Goal: Find specific page/section: Find specific page/section

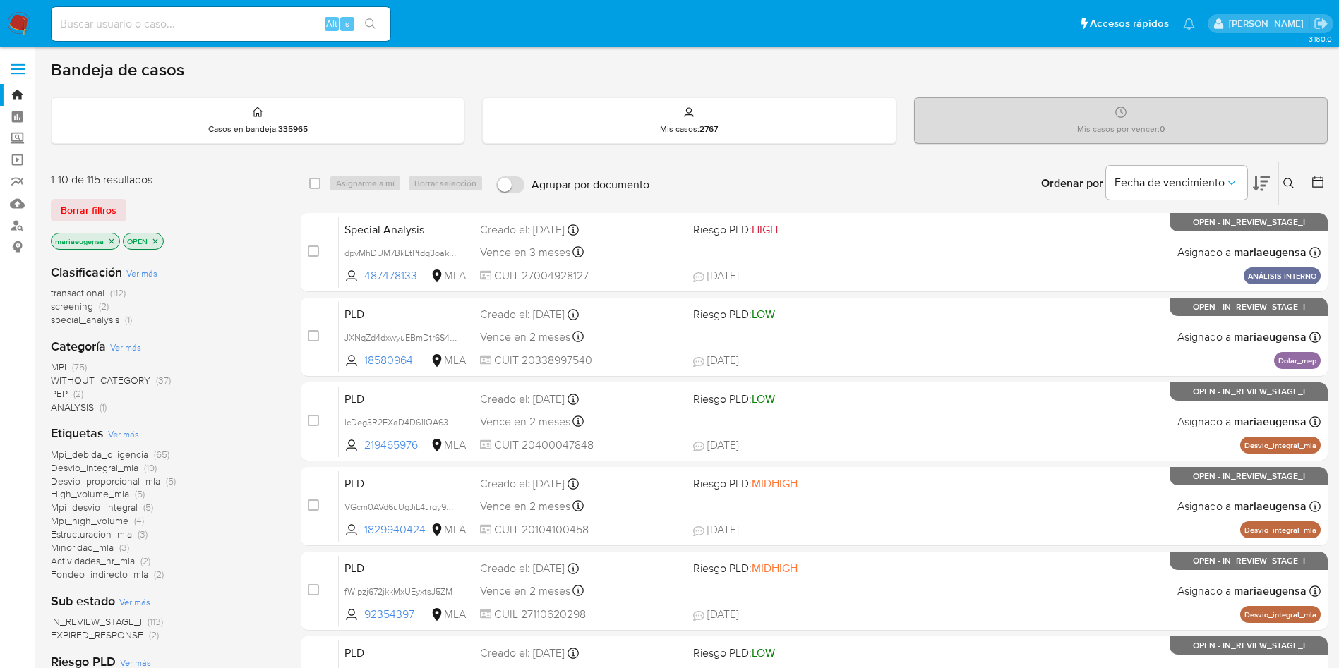
click at [164, 23] on input at bounding box center [221, 24] width 339 height 18
paste input "Uiob1MDY7Ba1WKx4m9EEt63P"
type input "Uiob1MDY7Ba1WKx4m9EEt63P"
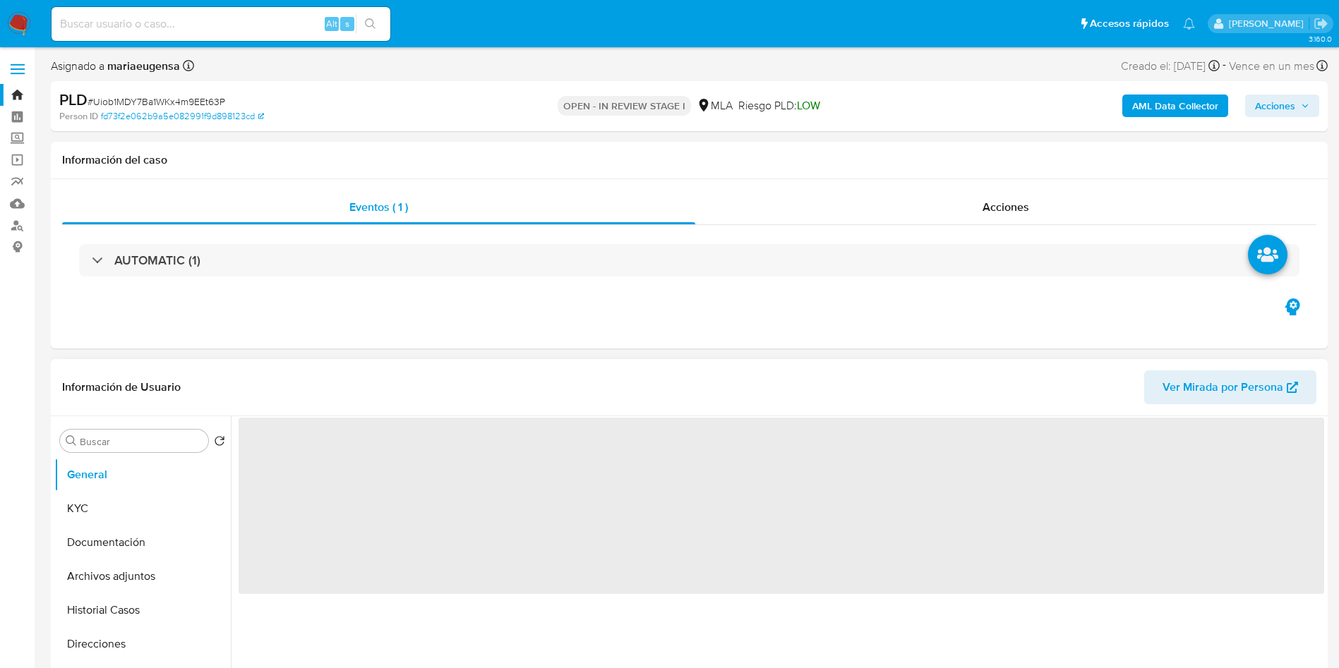
select select "10"
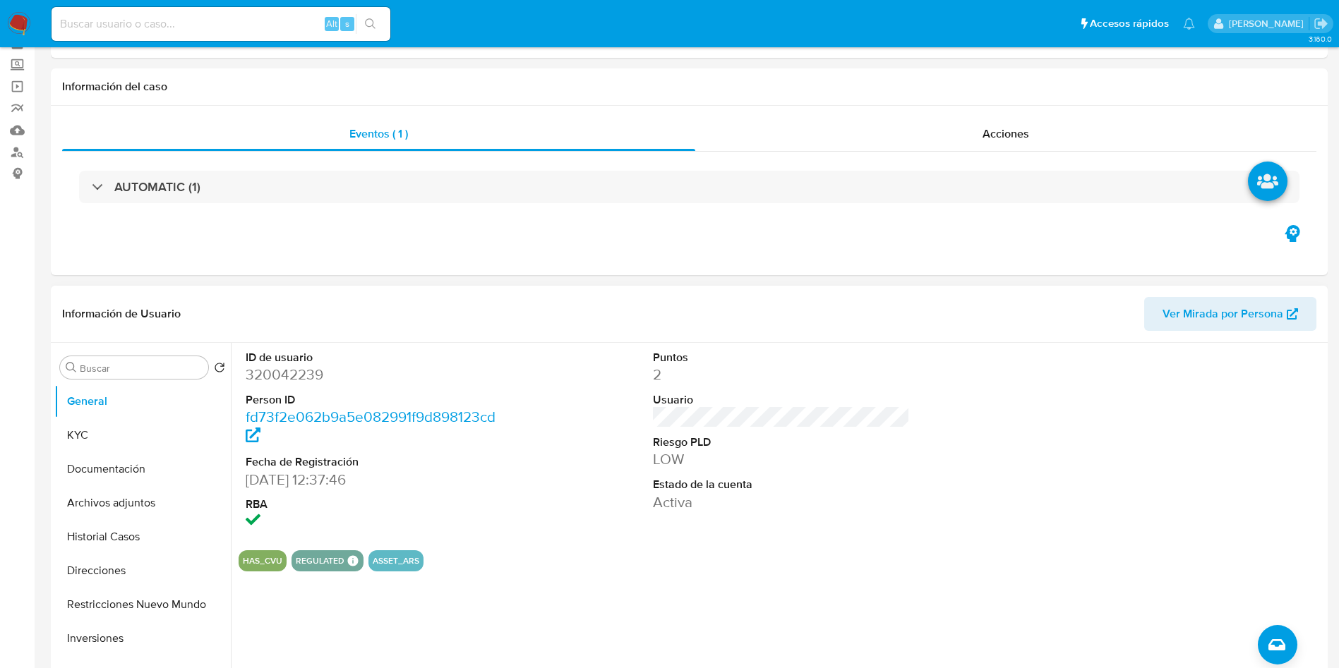
scroll to position [106, 0]
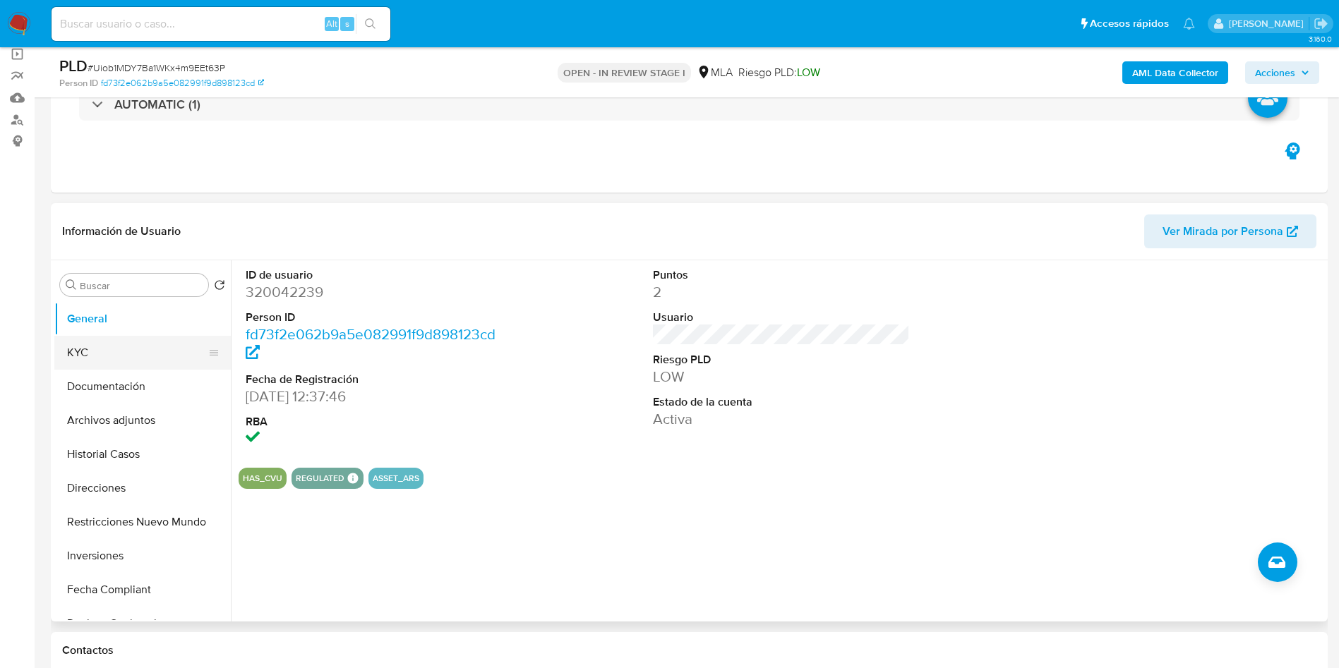
click at [84, 354] on button "KYC" at bounding box center [136, 353] width 165 height 34
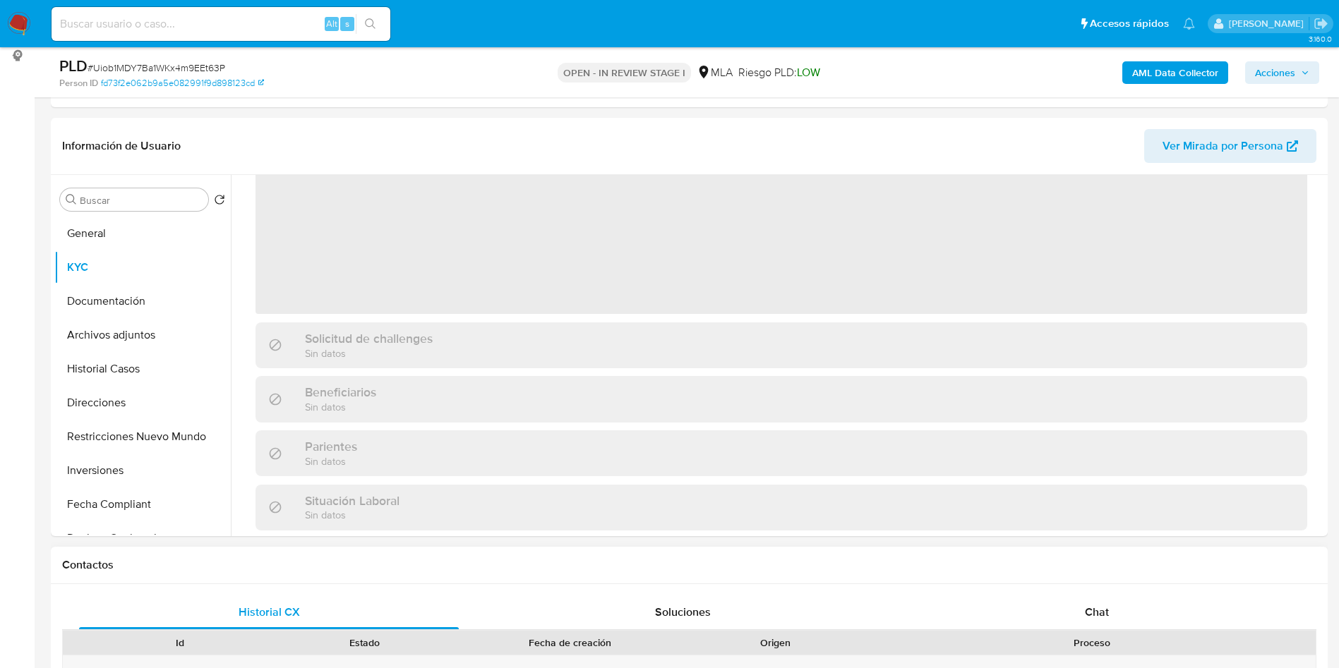
scroll to position [212, 0]
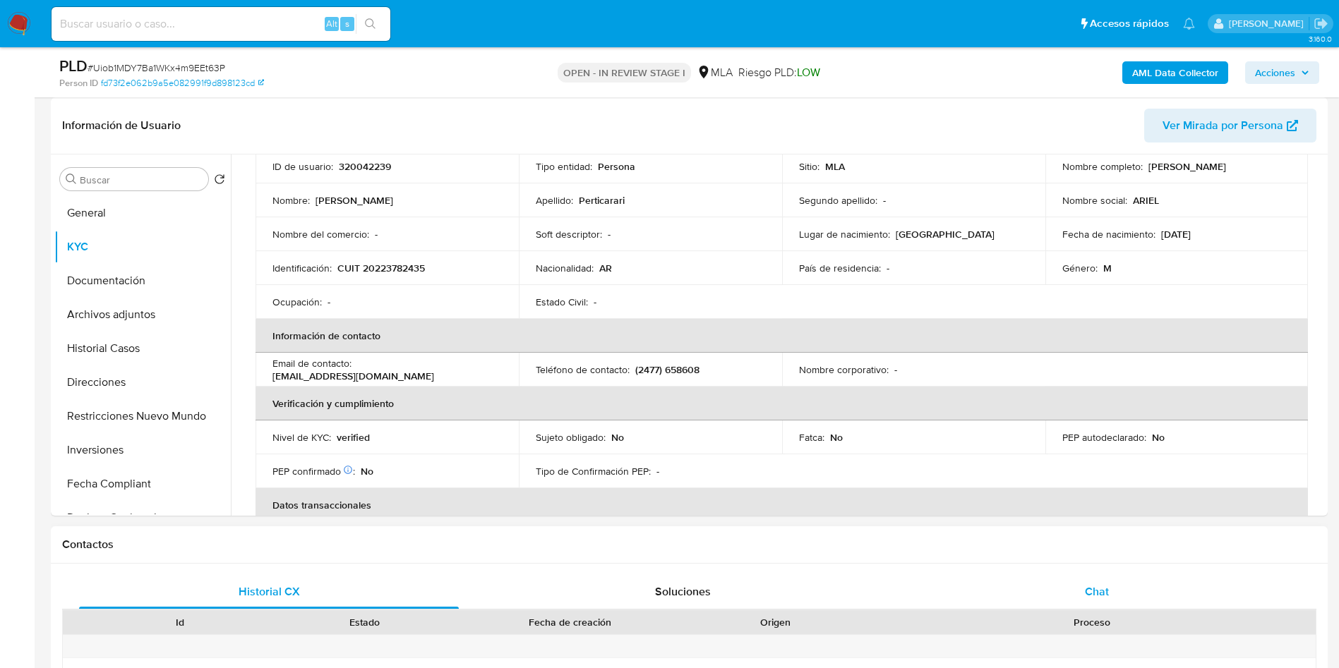
click at [1110, 601] on div "Chat" at bounding box center [1097, 592] width 380 height 34
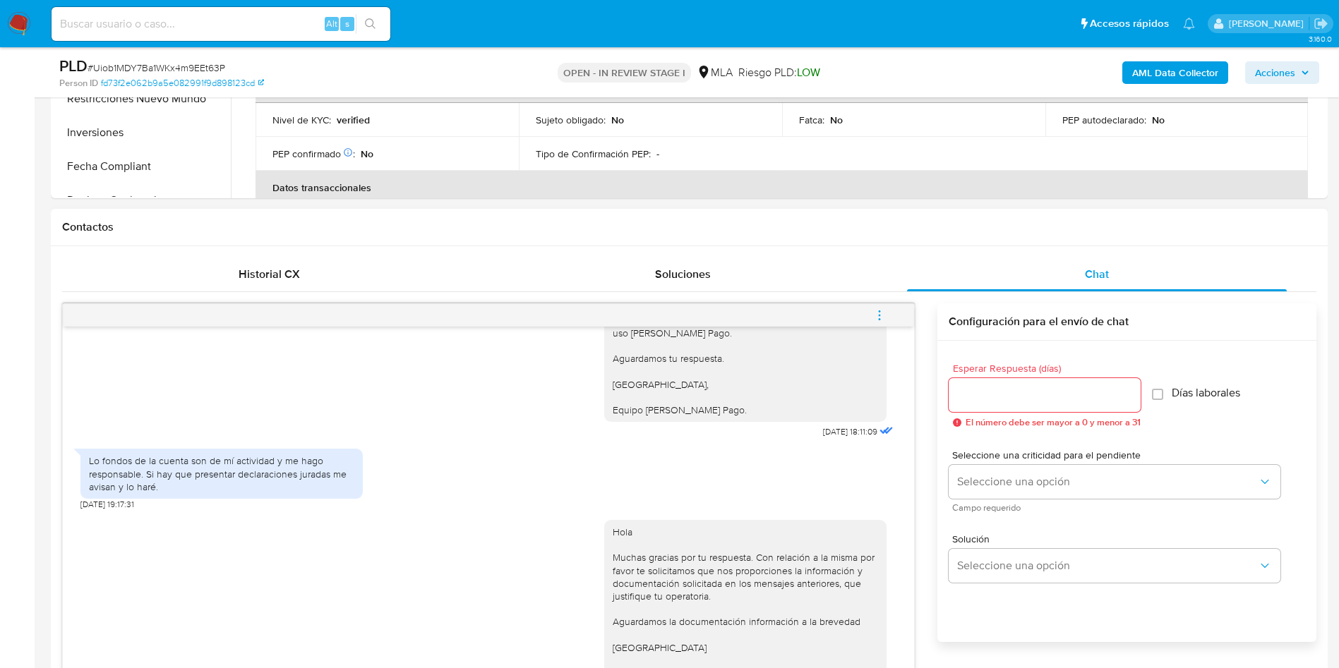
scroll to position [635, 0]
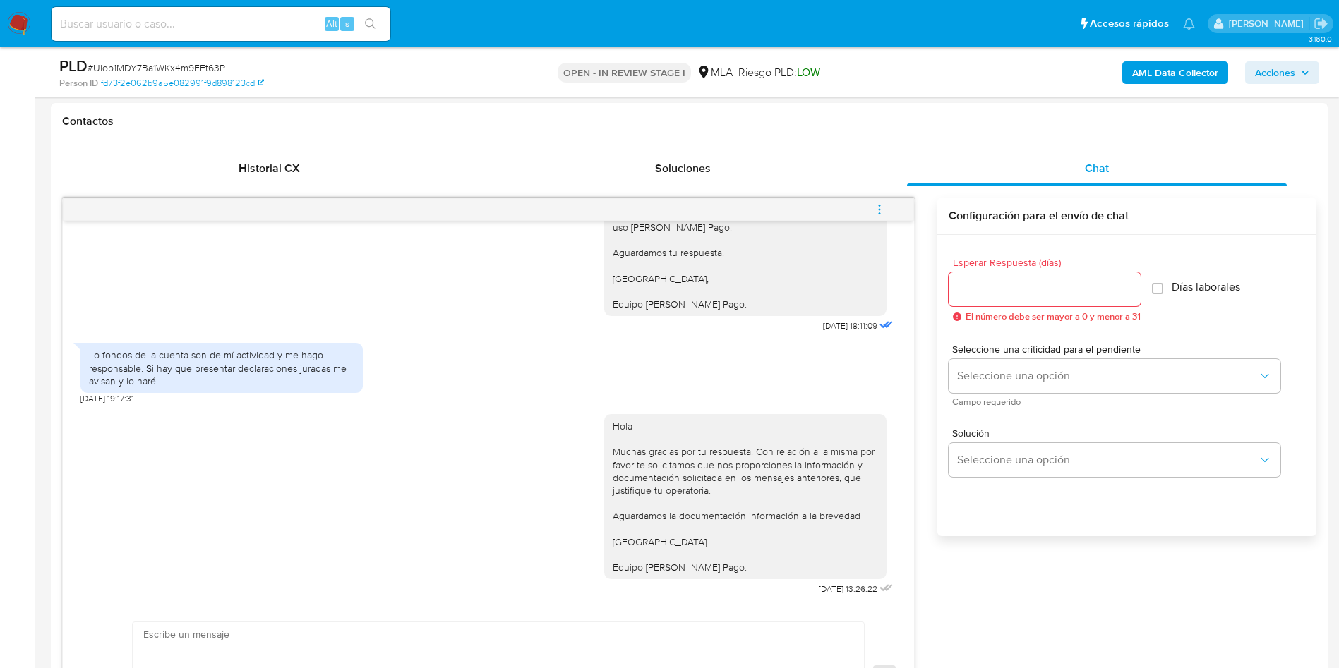
click at [158, 34] on div "Alt s" at bounding box center [221, 24] width 339 height 34
click at [174, 13] on div "Alt s" at bounding box center [221, 24] width 339 height 34
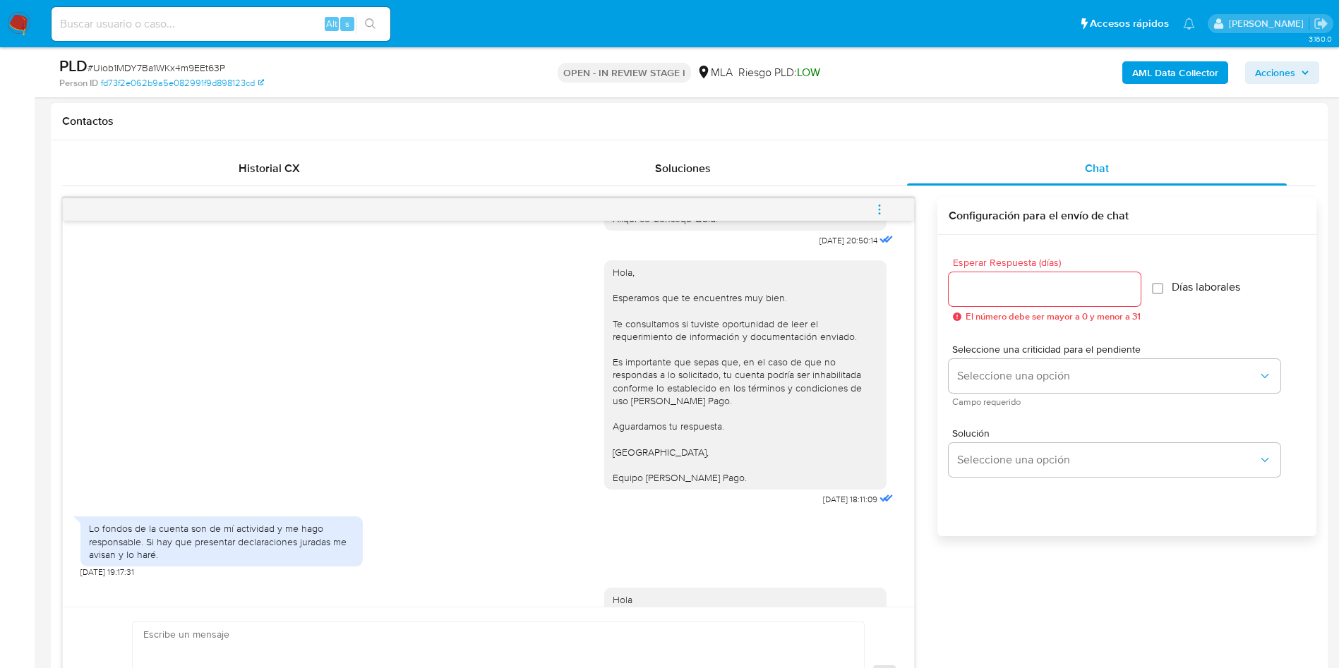
scroll to position [1837, 0]
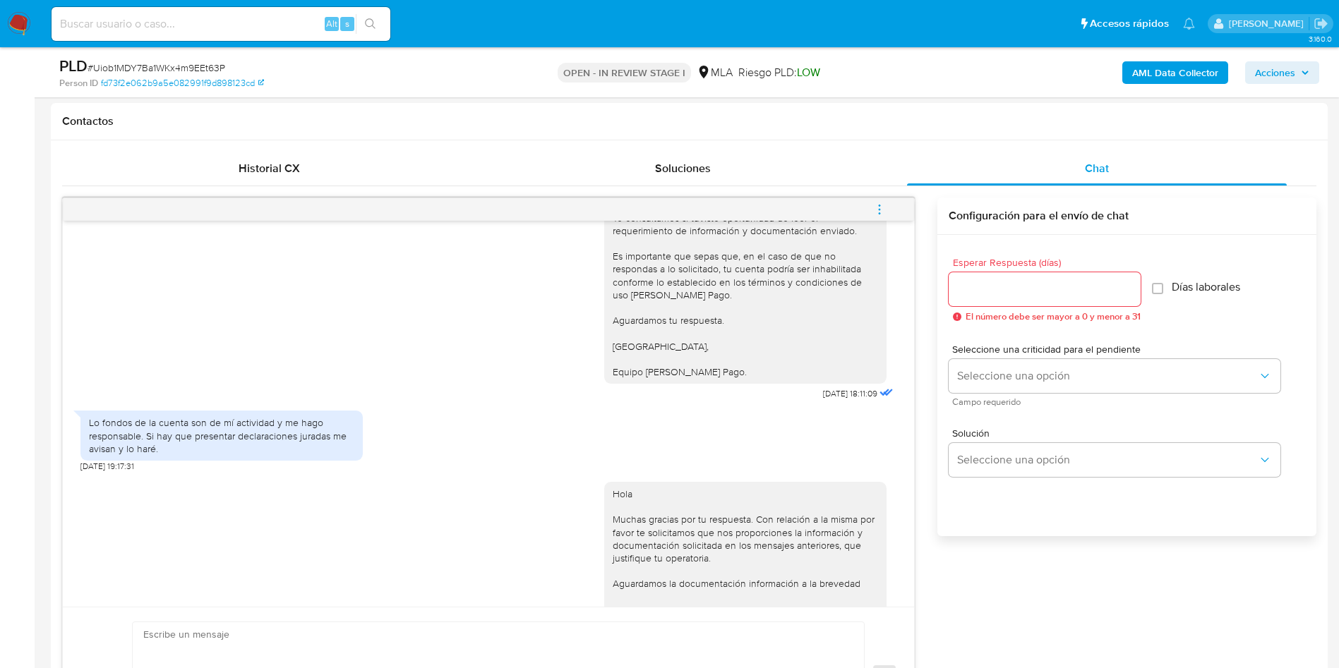
click at [215, 29] on input at bounding box center [221, 24] width 339 height 18
paste input "Pp7qlxFJEsCsCnAiXcZTgZKf"
click at [308, 18] on input "Pp7qlxFJEsCsCnAiXcZTgZKf" at bounding box center [221, 24] width 339 height 18
type input "Pp7qlxFJEsCsCnAiXcZTgZKf"
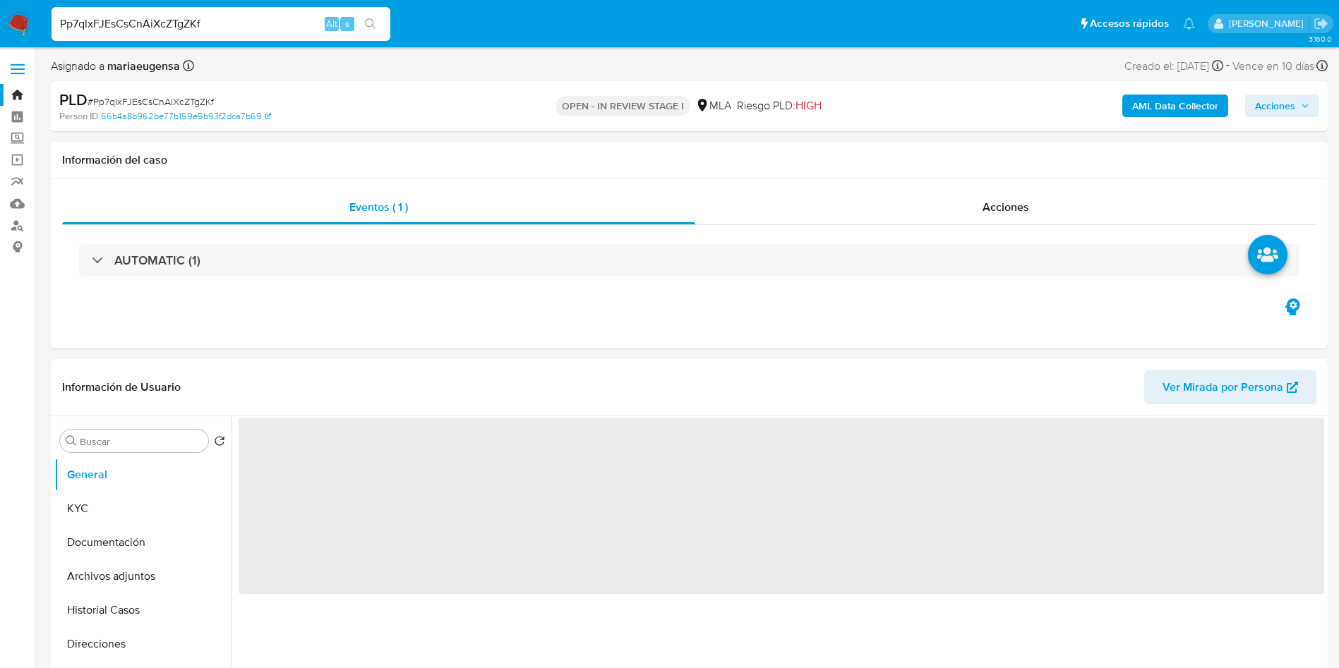
select select "10"
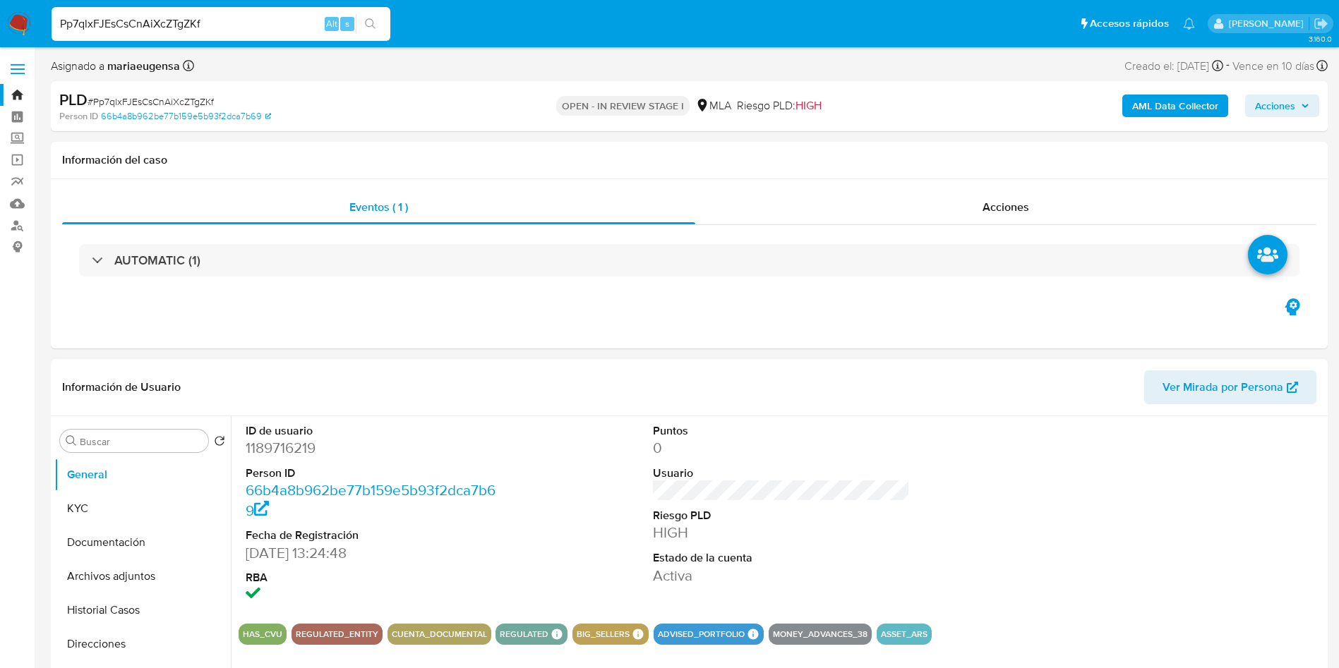
click at [276, 444] on dd "1189716219" at bounding box center [375, 448] width 258 height 20
copy dd "1189716219"
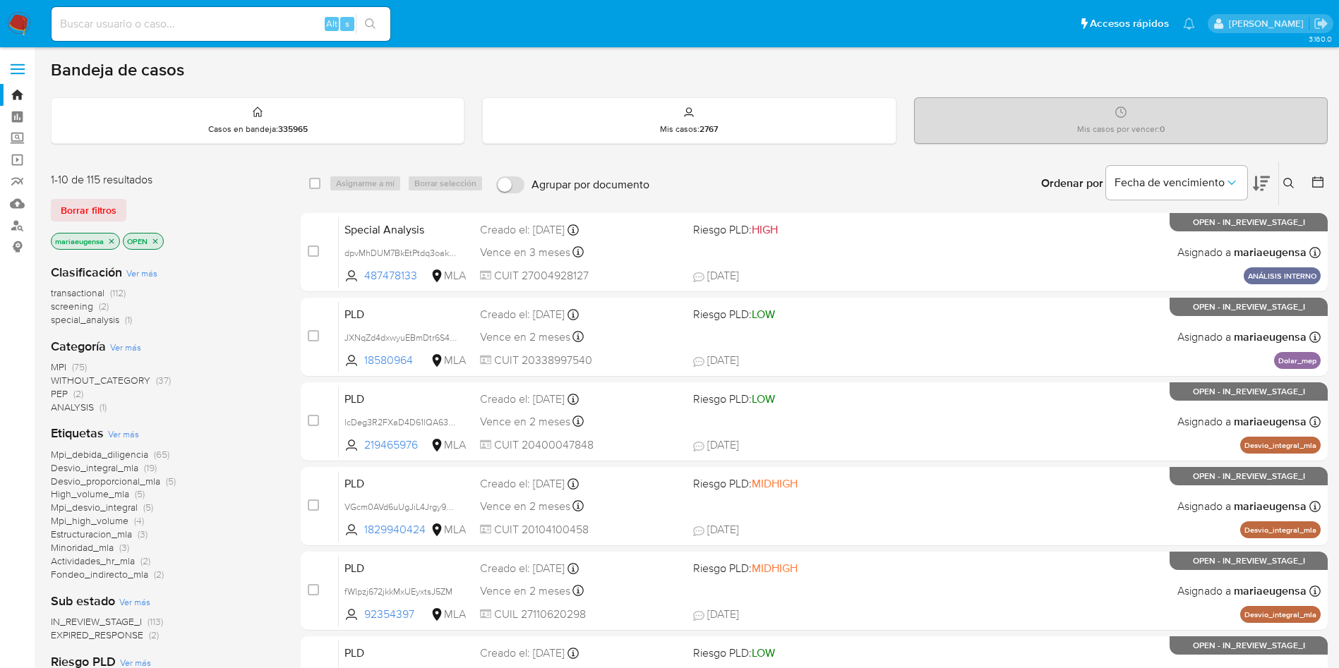
click at [289, 25] on input at bounding box center [221, 24] width 339 height 18
paste input "Uiob1MDY7Ba1WKx4m9EEt63P"
type input "Uiob1MDY7Ba1WKx4m9EEt63P"
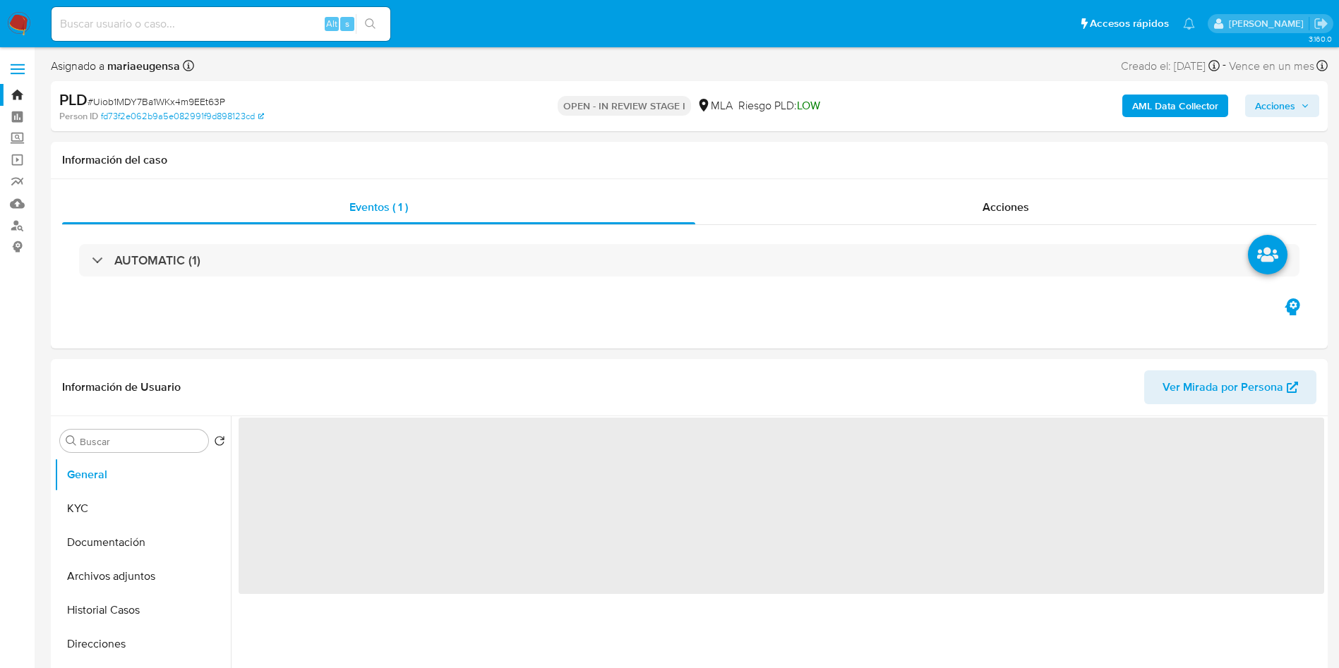
select select "10"
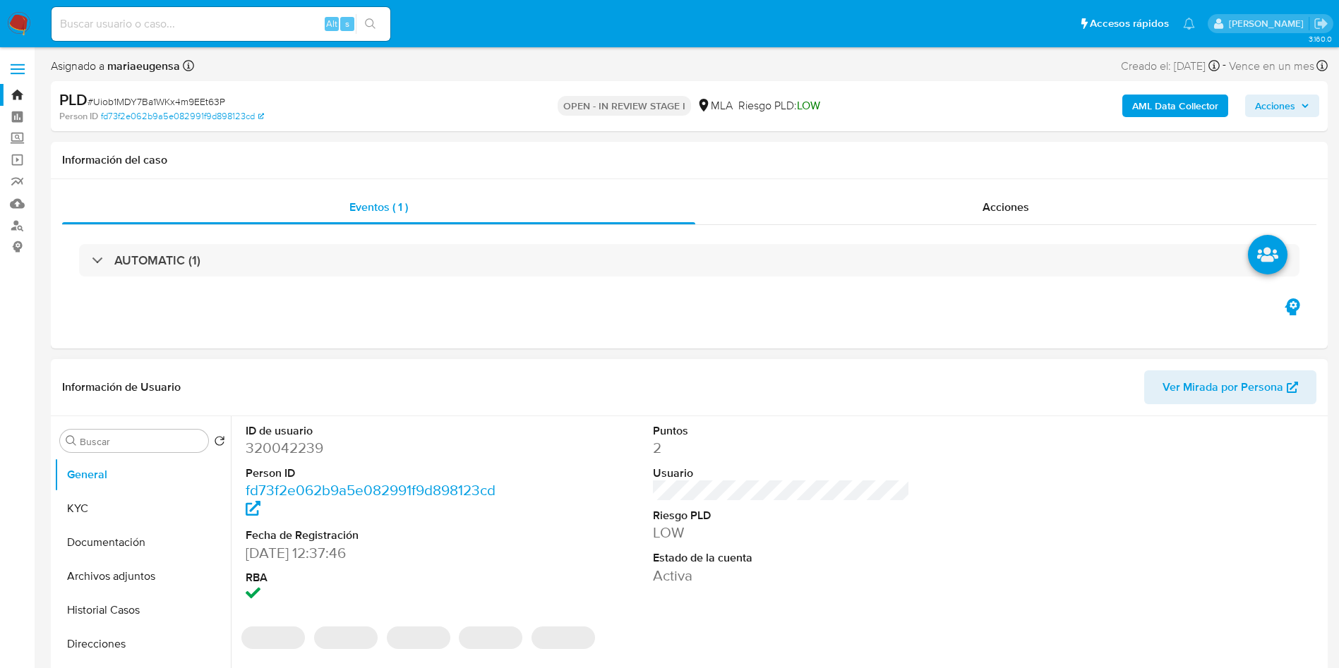
click at [249, 445] on dd "320042239" at bounding box center [375, 448] width 258 height 20
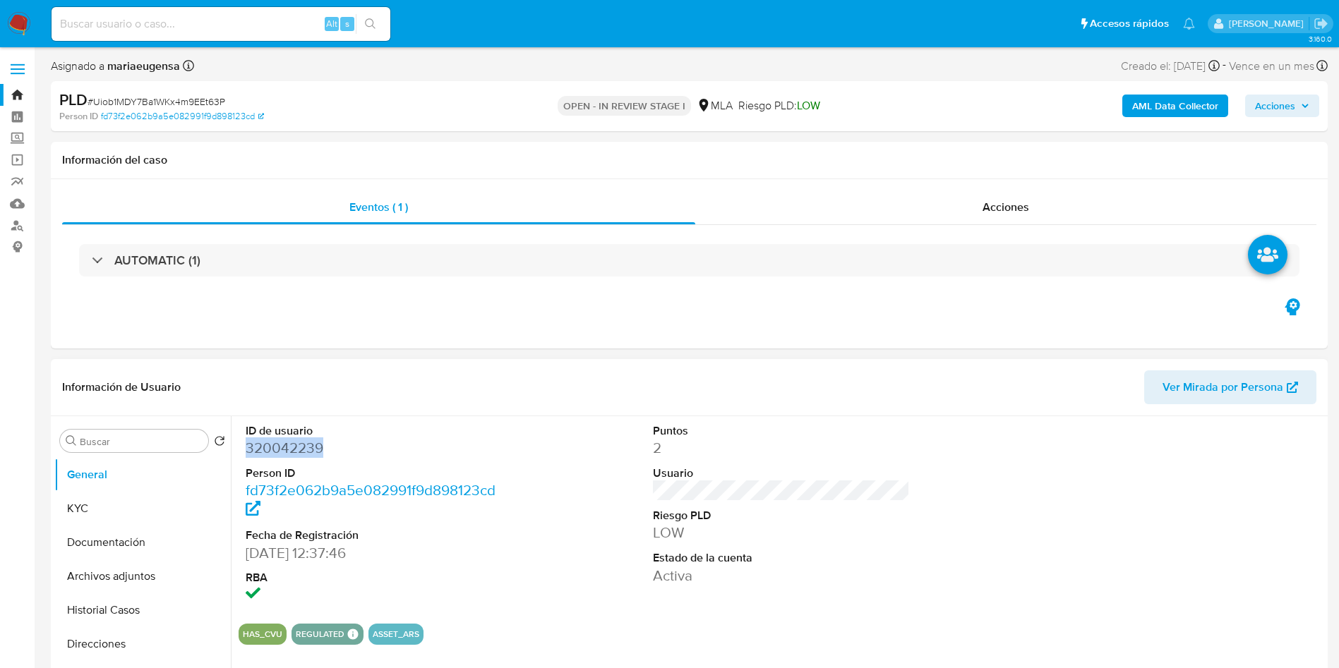
copy dd "320042239"
click at [268, 453] on dd "320042239" at bounding box center [375, 448] width 258 height 20
copy dd "320042239"
drag, startPoint x: 114, startPoint y: 476, endPoint x: 95, endPoint y: 483, distance: 19.9
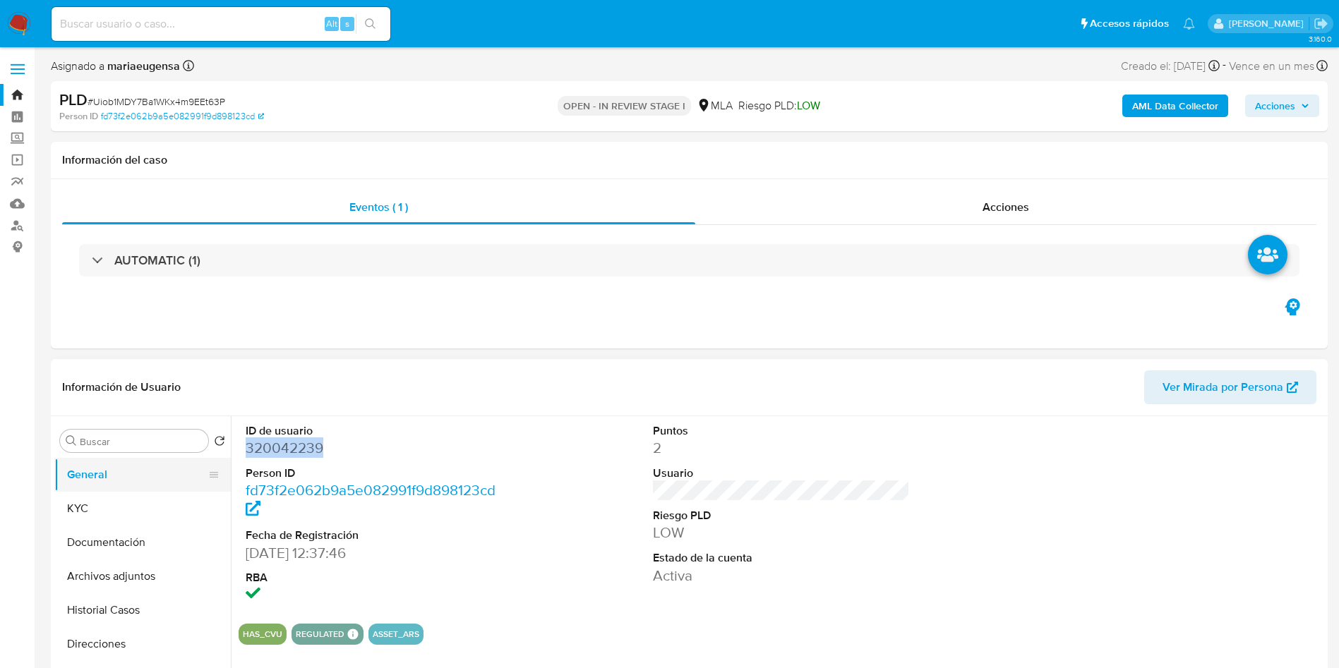
click at [112, 476] on button "General" at bounding box center [136, 475] width 165 height 34
click at [273, 450] on dd "320042239" at bounding box center [375, 448] width 258 height 20
copy dd "320042239"
drag, startPoint x: 161, startPoint y: 10, endPoint x: 167, endPoint y: 28, distance: 19.4
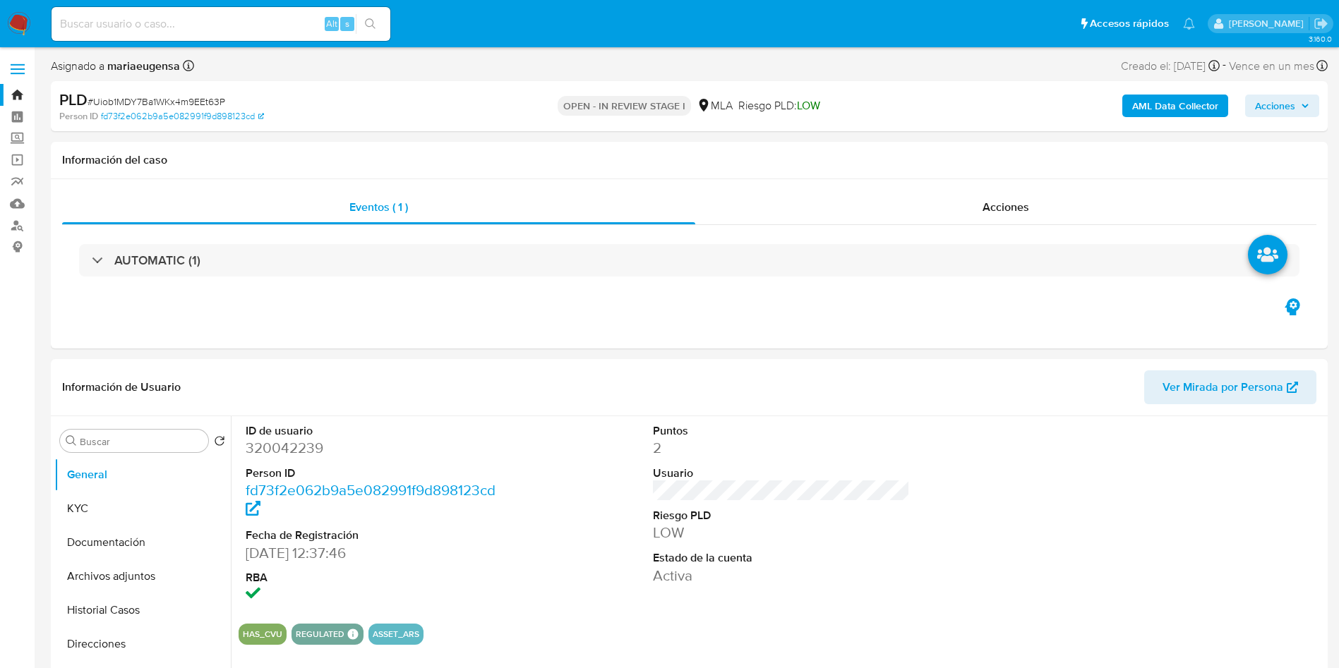
click at [163, 16] on div "Alt s" at bounding box center [221, 24] width 339 height 34
click at [168, 28] on input at bounding box center [221, 24] width 339 height 18
click at [168, 29] on input at bounding box center [221, 24] width 339 height 18
click at [168, 30] on input at bounding box center [221, 24] width 339 height 18
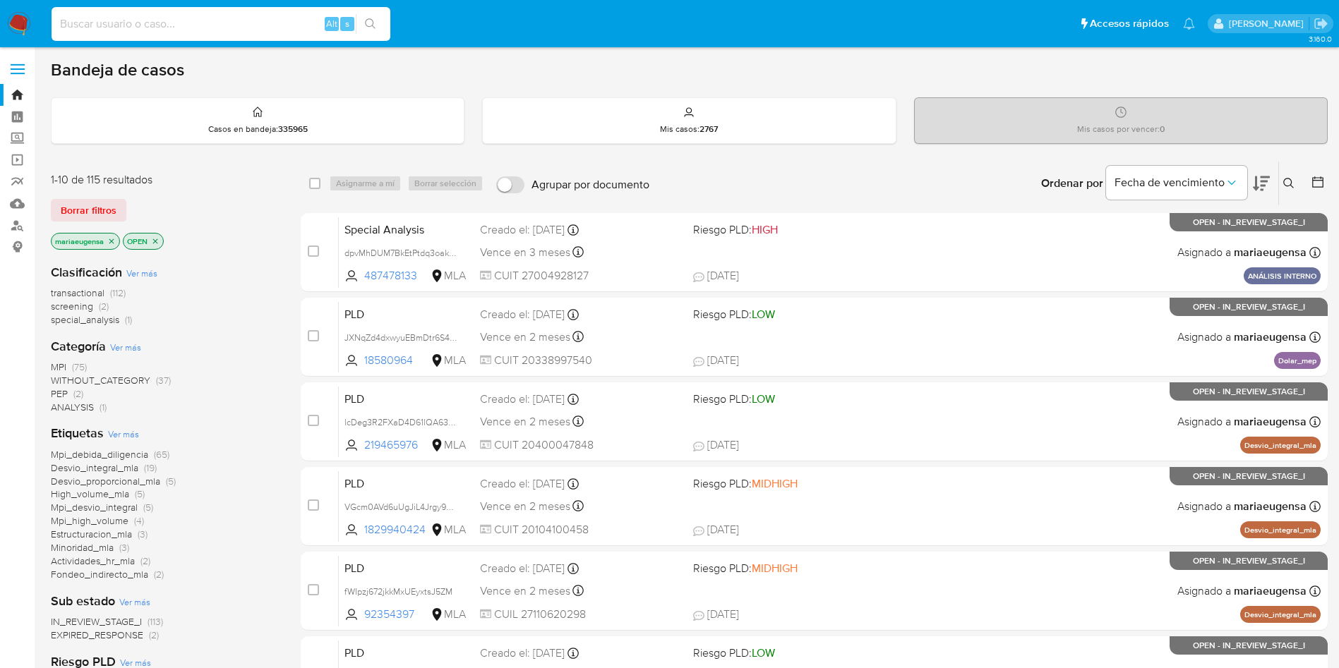
click at [197, 27] on input at bounding box center [221, 24] width 339 height 18
paste input "405386521"
type input "405386521"
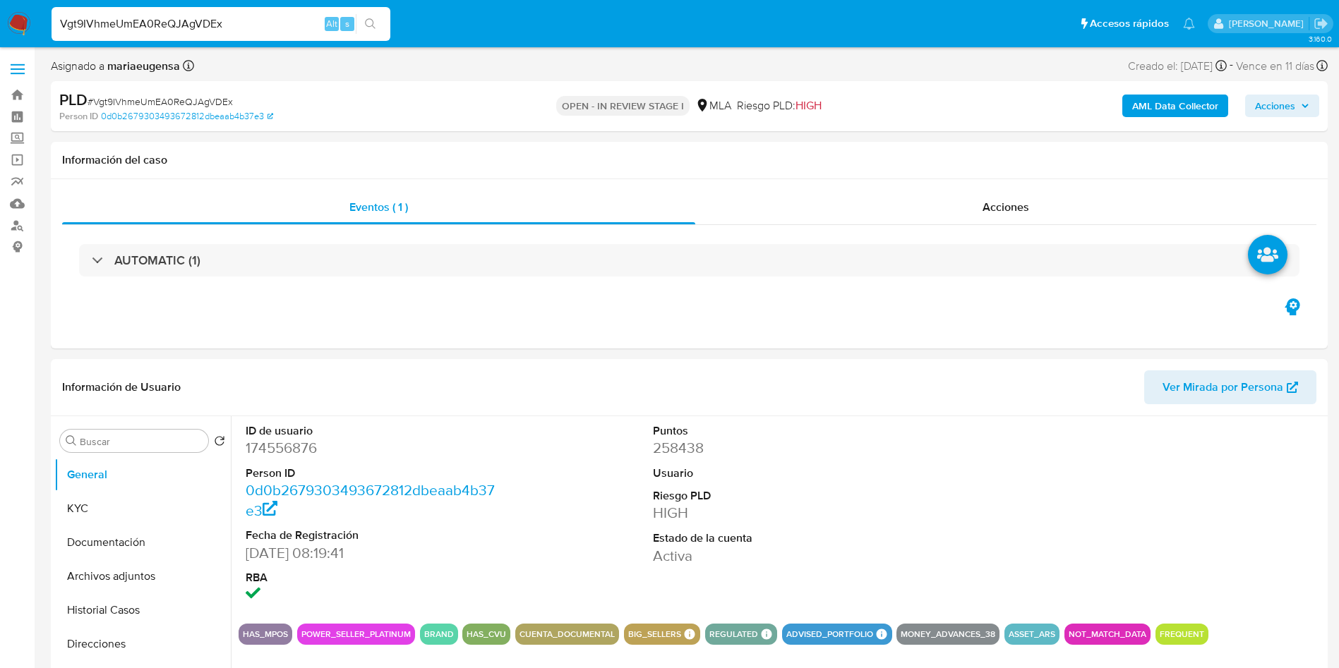
select select "10"
drag, startPoint x: 0, startPoint y: 0, endPoint x: 937, endPoint y: 471, distance: 1048.6
click at [936, 471] on div "ID de usuario 174556876 Person ID 0d0b2679303493672812dbeaab4b37e3 Fecha de Reg…" at bounding box center [782, 514] width 1086 height 196
click at [842, 448] on dd "258438" at bounding box center [782, 448] width 258 height 20
click at [198, 100] on span "# Vgt9IVhmeUmEA0ReQJAgVDEx" at bounding box center [160, 102] width 145 height 14
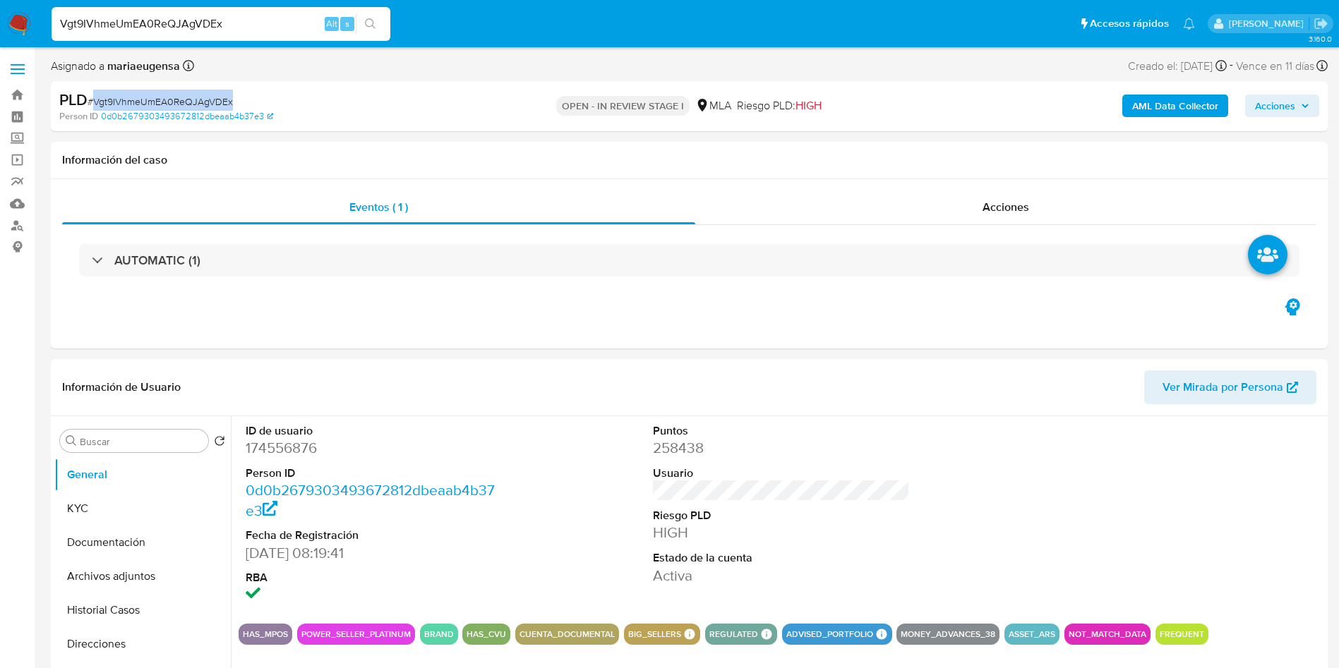
click at [198, 100] on span "# Vgt9IVhmeUmEA0ReQJAgVDEx" at bounding box center [160, 102] width 145 height 14
copy span "Vgt9IVhmeUmEA0ReQJAgVDEx"
click at [175, 21] on input "Vgt9IVhmeUmEA0ReQJAgVDEx" at bounding box center [221, 24] width 339 height 18
click at [175, 20] on input "Vgt9IVhmeUmEA0ReQJAgVDEx" at bounding box center [221, 24] width 339 height 18
paste input "NdpZTNT4F5eWpd1lLf93OaI9"
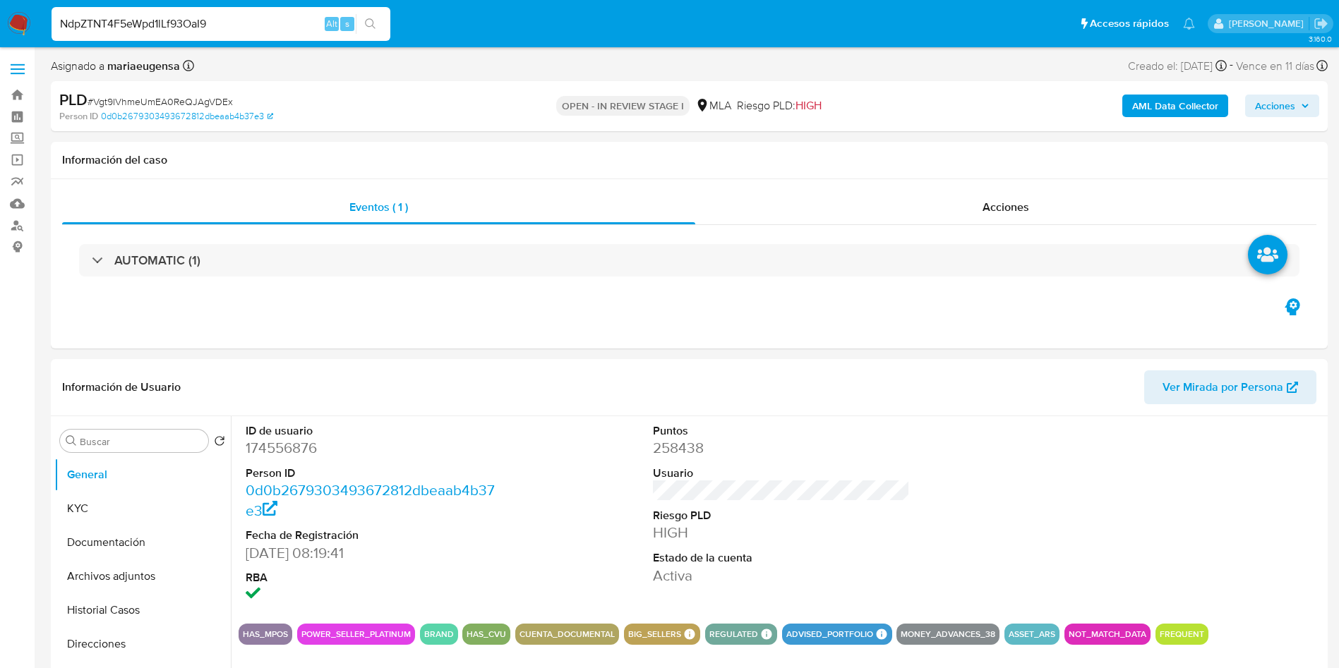
type input "NdpZTNT4F5eWpd1lLf93OaI9"
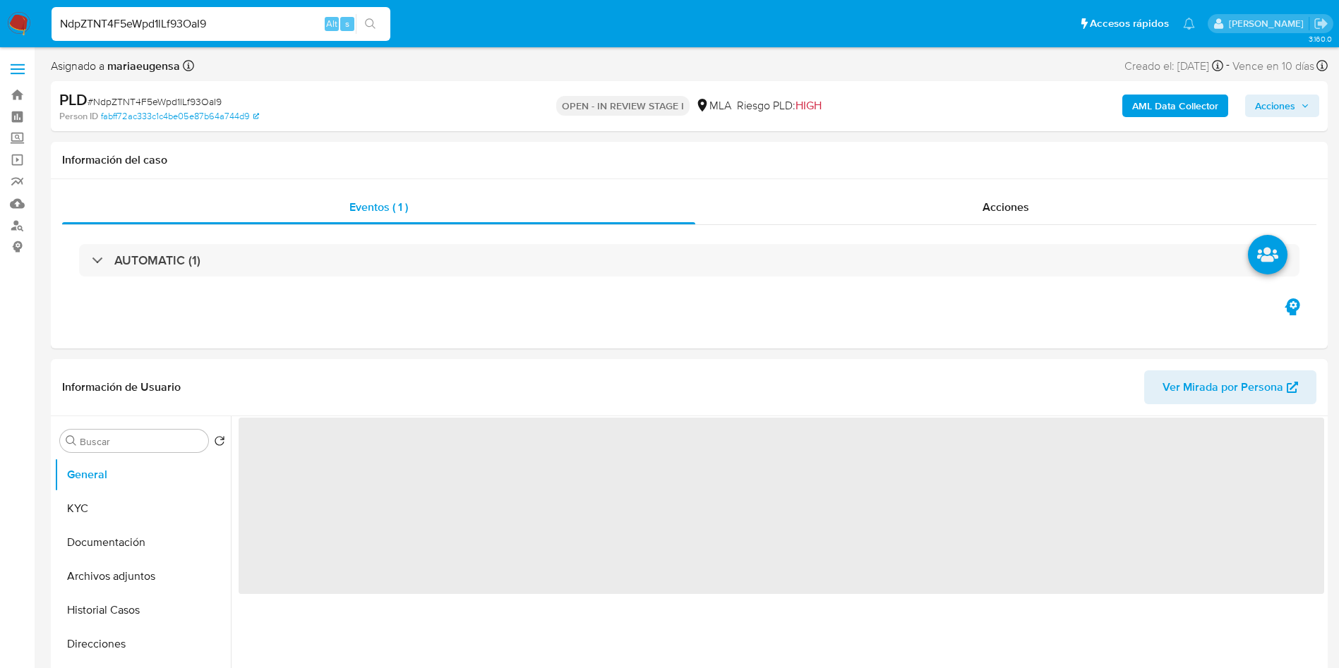
select select "10"
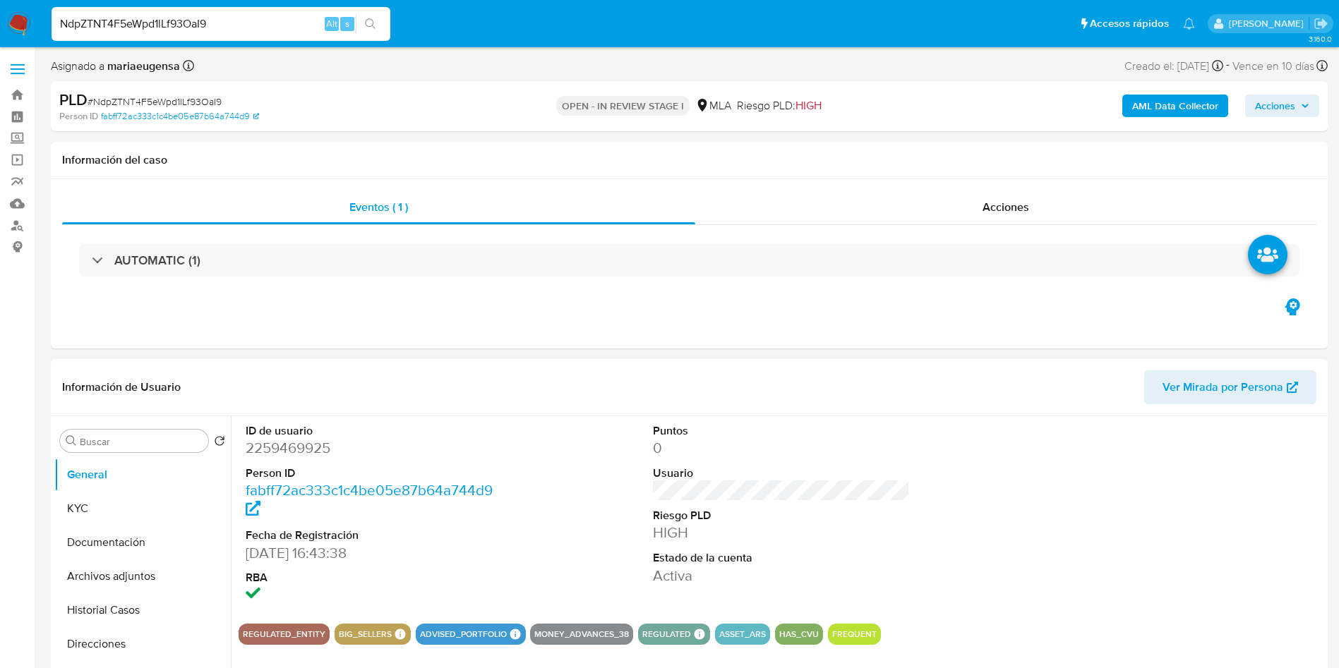
click at [276, 464] on dl "ID de usuario 2259469925 Person ID fabff72ac333c1c4be05e87b64a744d9 Fecha de Re…" at bounding box center [375, 514] width 258 height 182
click at [277, 452] on dd "2259469925" at bounding box center [375, 448] width 258 height 20
click at [277, 451] on dd "2259469925" at bounding box center [375, 448] width 258 height 20
copy dd "2259469925"
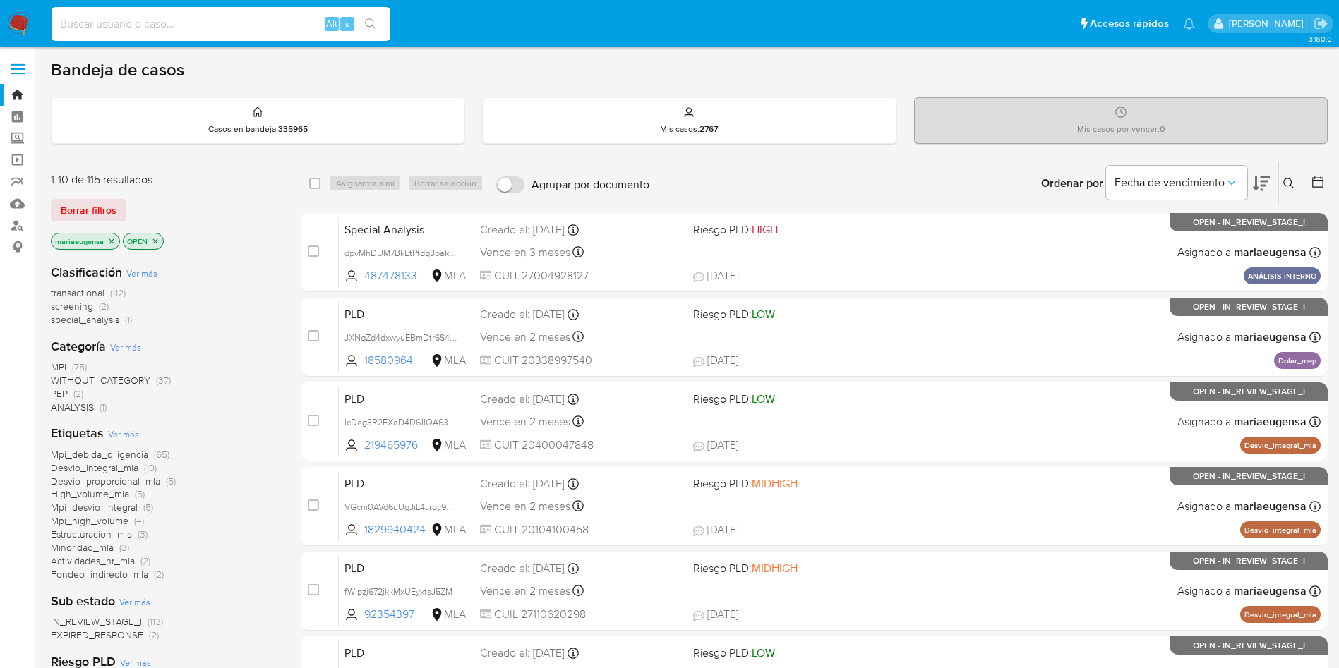
click at [169, 22] on input at bounding box center [221, 24] width 339 height 18
paste input "YAONBUGs02Hod6bHCv2WQFzk"
type input "YAONBUGs02Hod6bHCv2WQFzk"
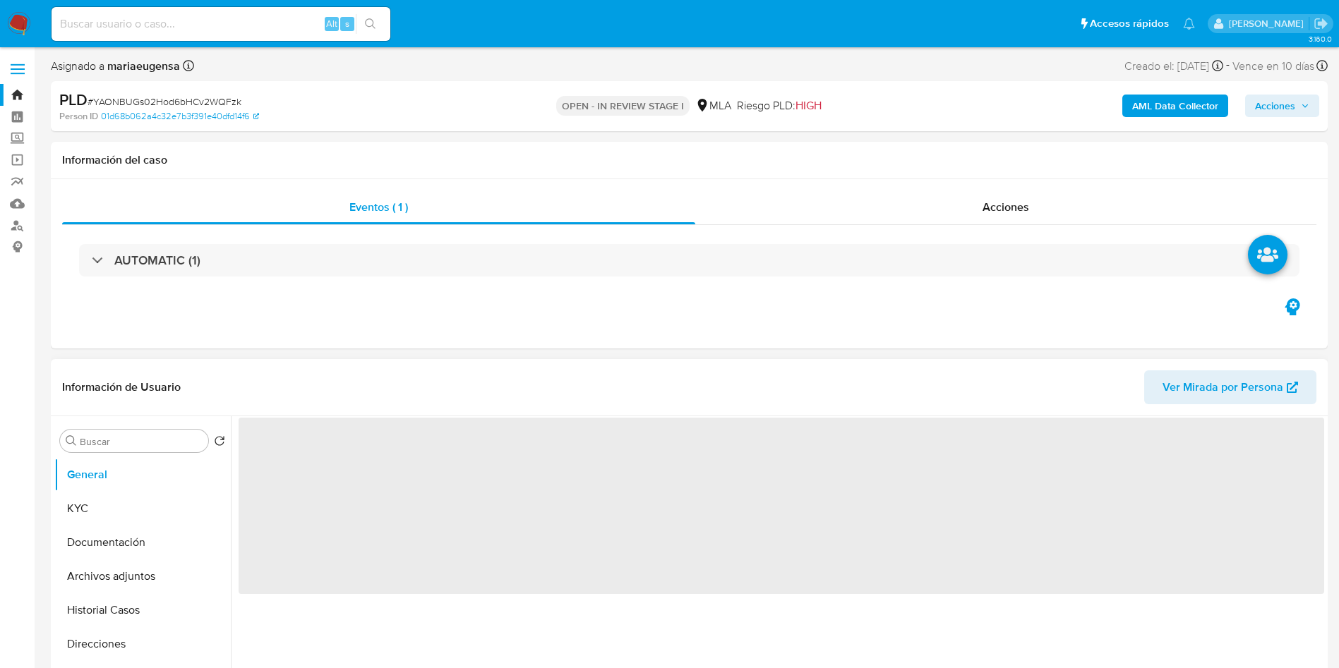
select select "10"
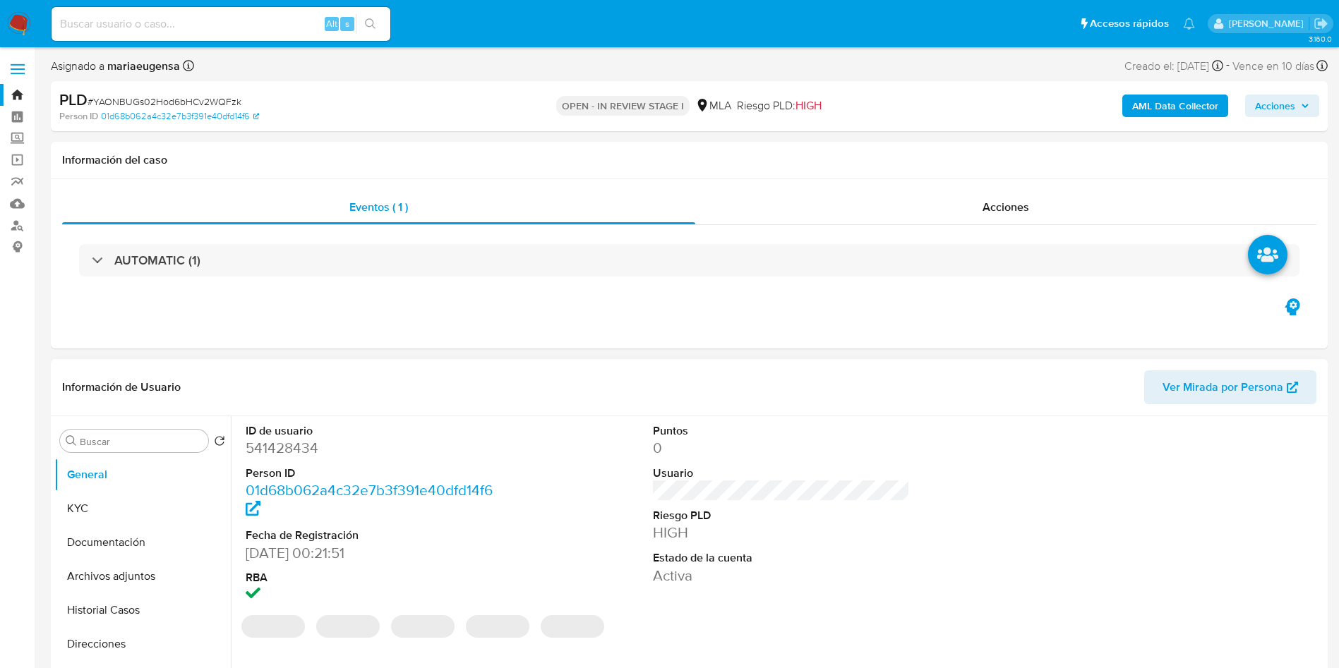
click at [270, 450] on dd "541428434" at bounding box center [375, 448] width 258 height 20
copy dd "541428434"
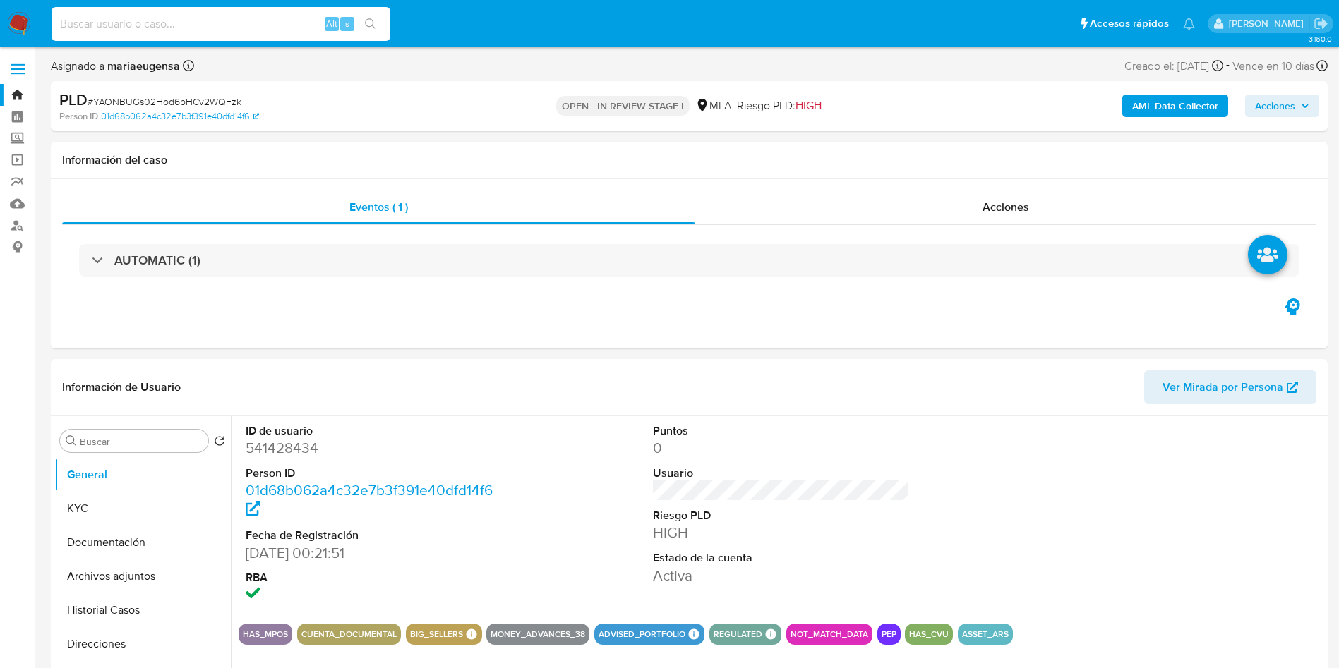
click at [274, 23] on input at bounding box center [221, 24] width 339 height 18
paste input "xTysXDD9PqrBVdFZHQtme2a3"
type input "xTysXDD9PqrBVdFZHQtme2a3"
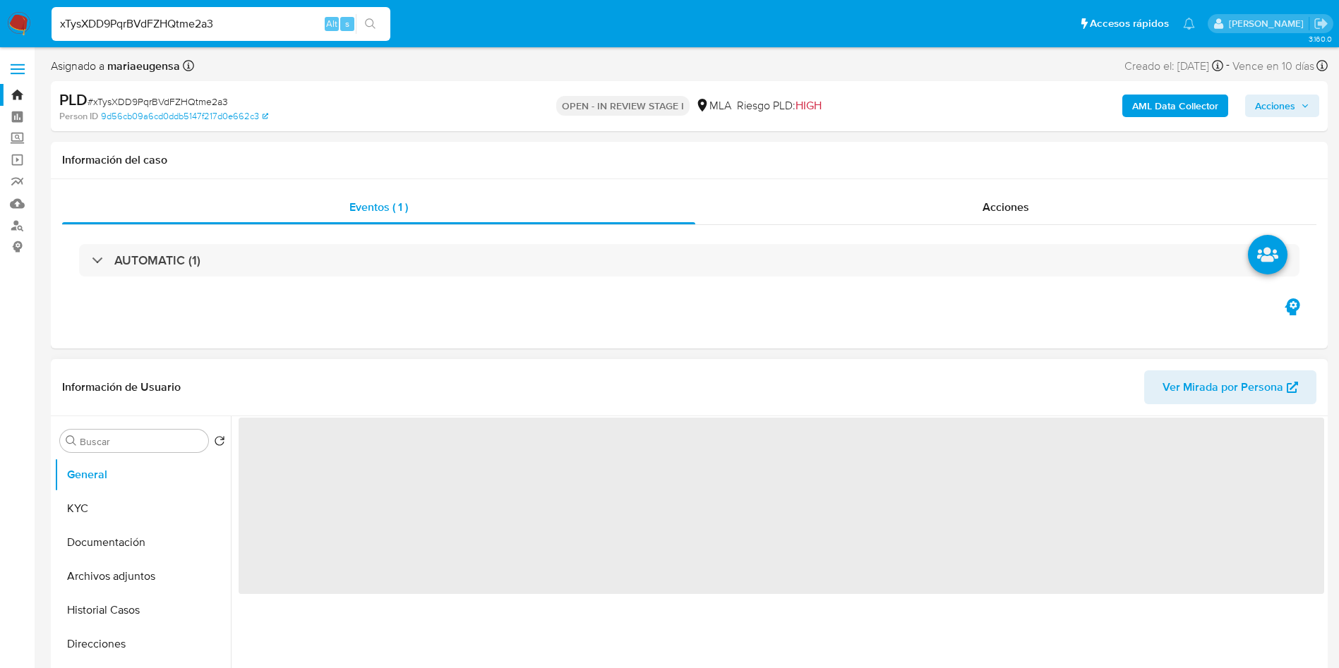
select select "10"
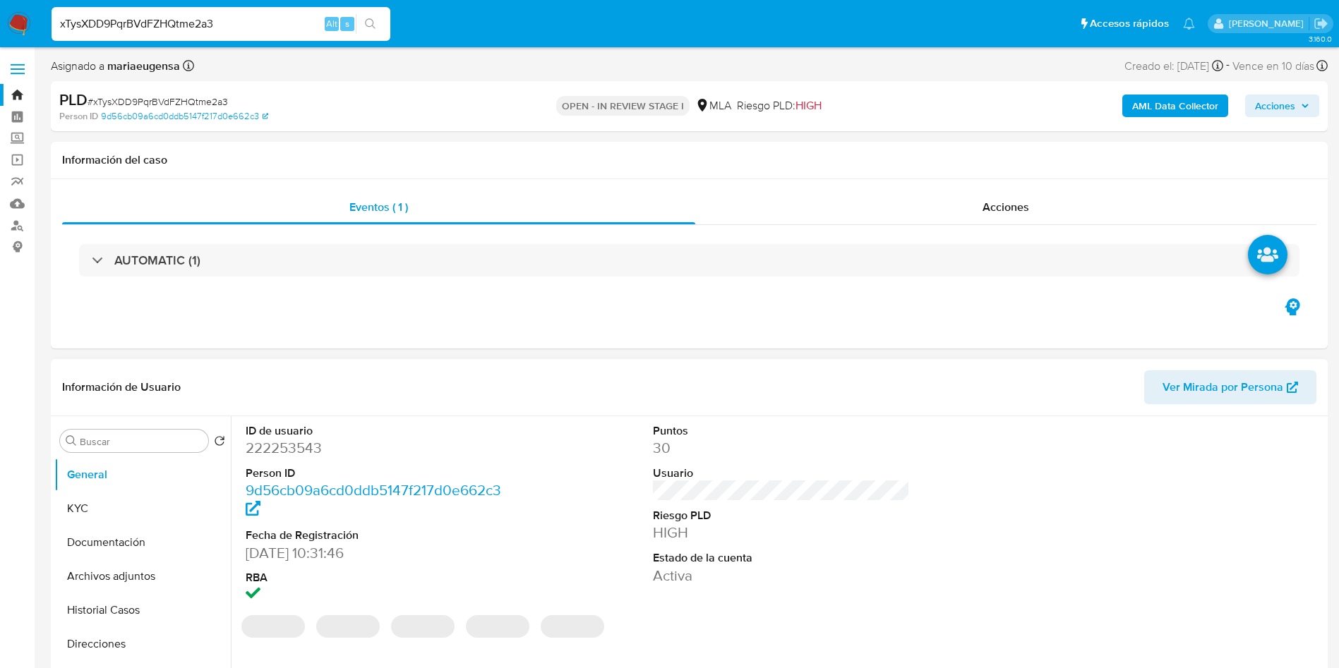
click at [292, 446] on dd "222253543" at bounding box center [375, 448] width 258 height 20
copy dd "222253543"
